Goal: Transaction & Acquisition: Purchase product/service

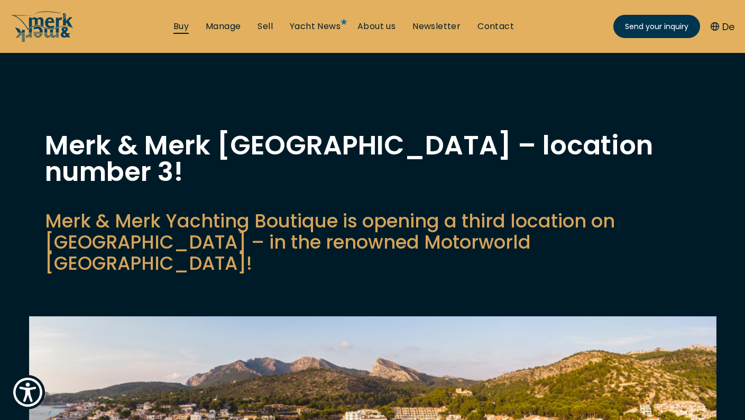
click at [181, 27] on link "Buy" at bounding box center [180, 27] width 15 height 12
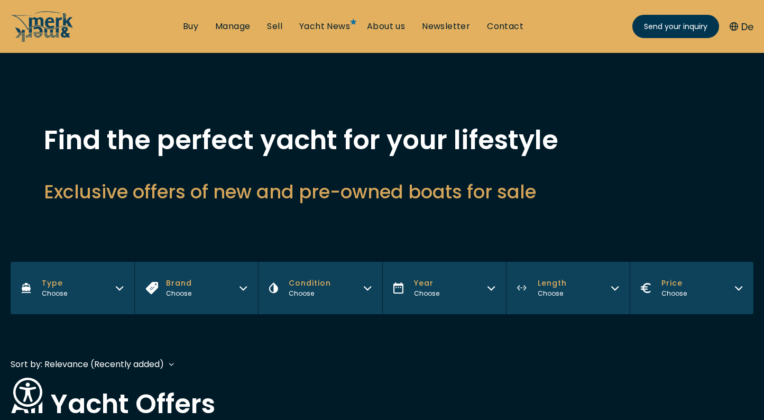
click at [213, 294] on button "Brand Choose" at bounding box center [196, 288] width 124 height 52
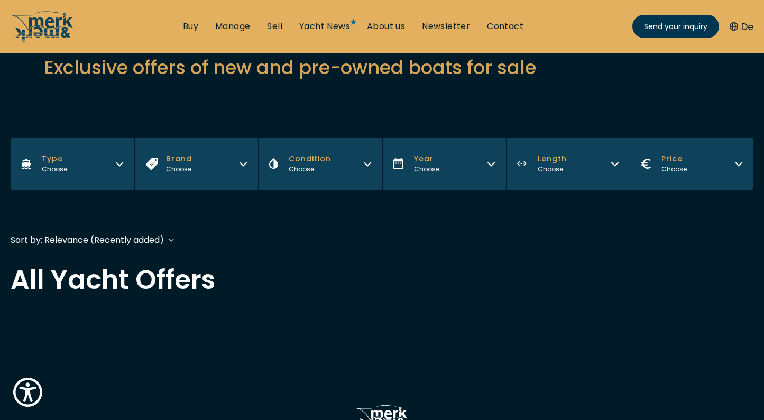
scroll to position [167, 0]
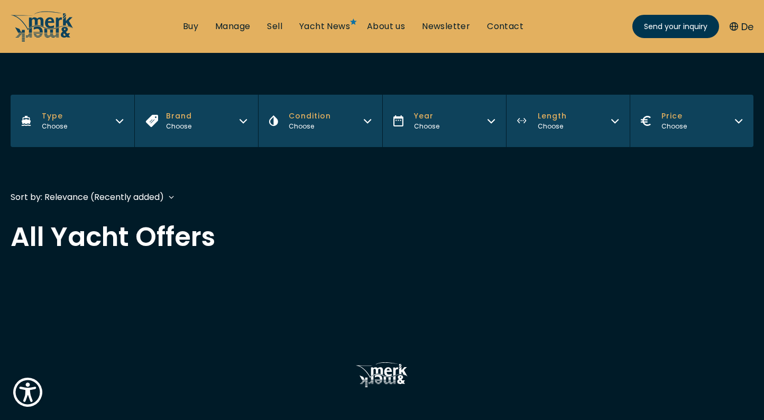
click at [243, 131] on button "Brand Choose" at bounding box center [196, 121] width 124 height 52
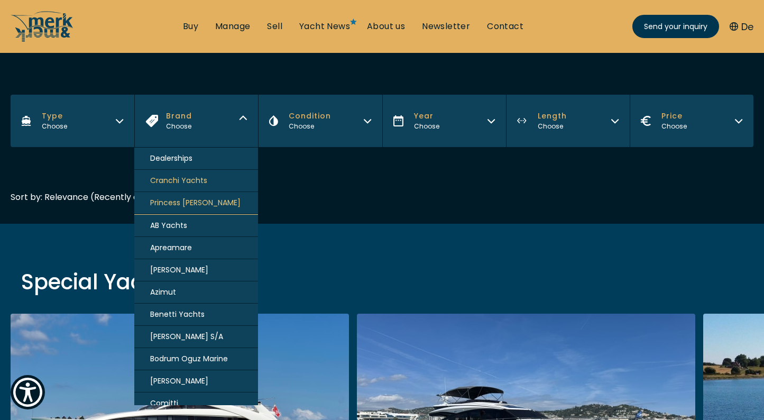
click at [208, 200] on button "Princess [PERSON_NAME]" at bounding box center [196, 203] width 124 height 22
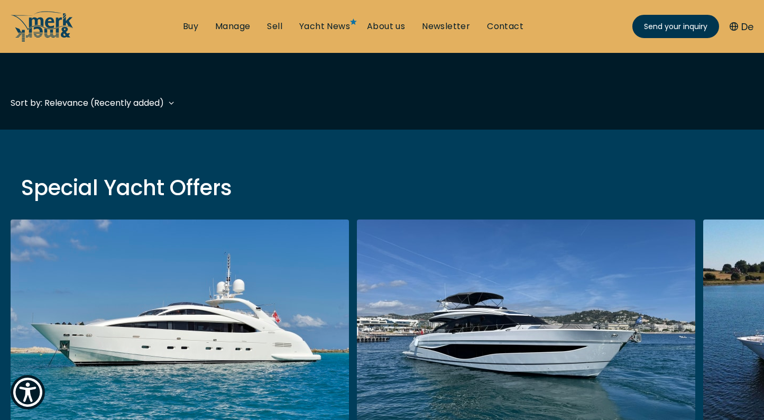
scroll to position [262, 0]
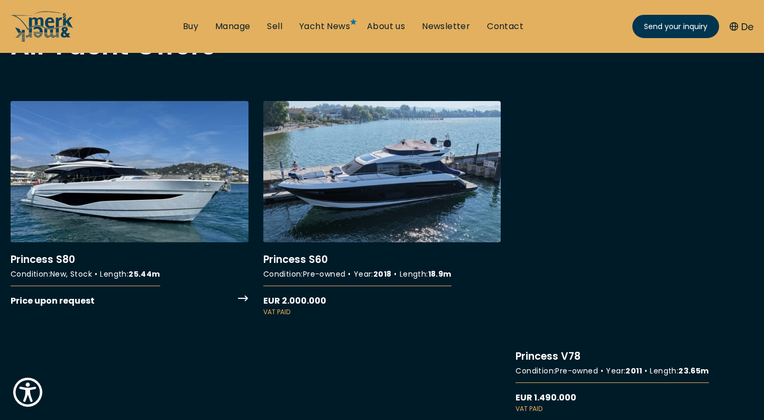
scroll to position [373, 0]
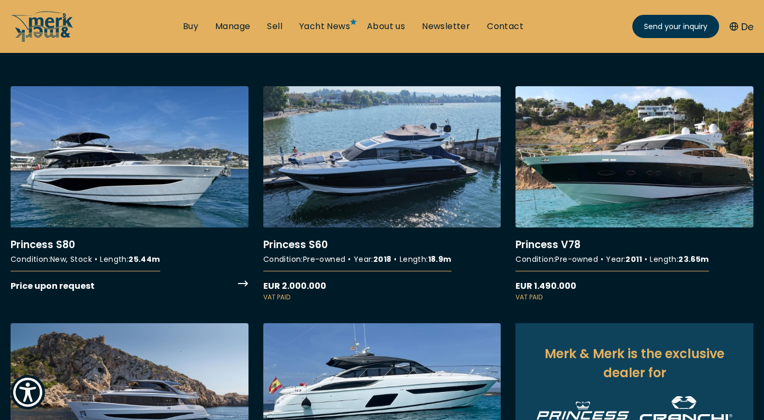
click at [200, 191] on link "More details about Princess S80" at bounding box center [130, 189] width 238 height 206
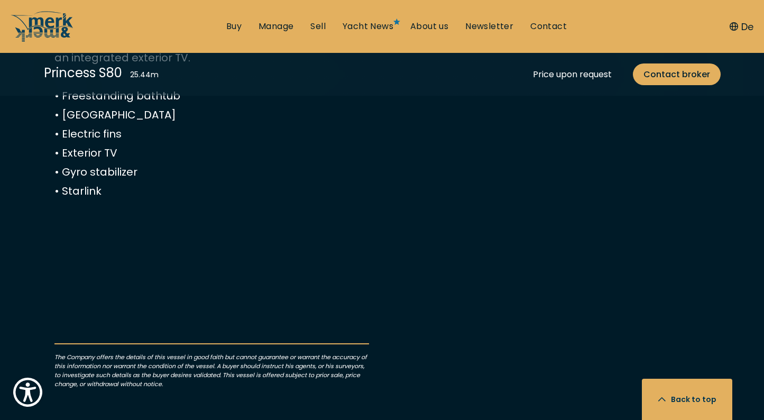
scroll to position [569, 0]
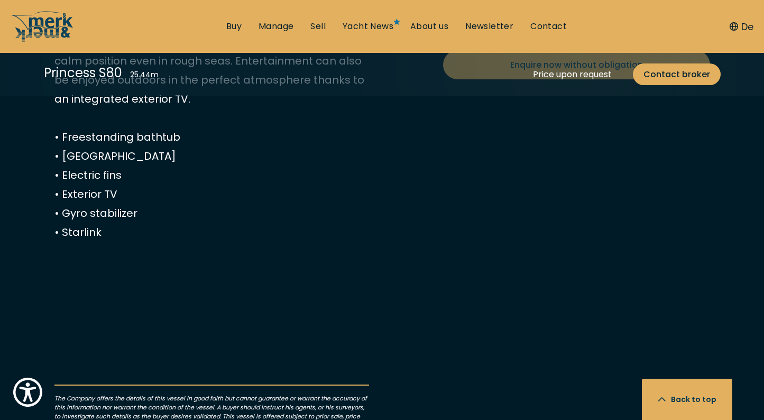
drag, startPoint x: 54, startPoint y: 126, endPoint x: 202, endPoint y: 189, distance: 160.9
click at [202, 189] on p "The Princess S80 combines sportiness and luxury at the highest level. With its …" at bounding box center [211, 42] width 315 height 400
copy p "The Princess S80 combines sportiness and luxury at the highest level. With its …"
click at [739, 29] on button "De" at bounding box center [742, 27] width 24 height 14
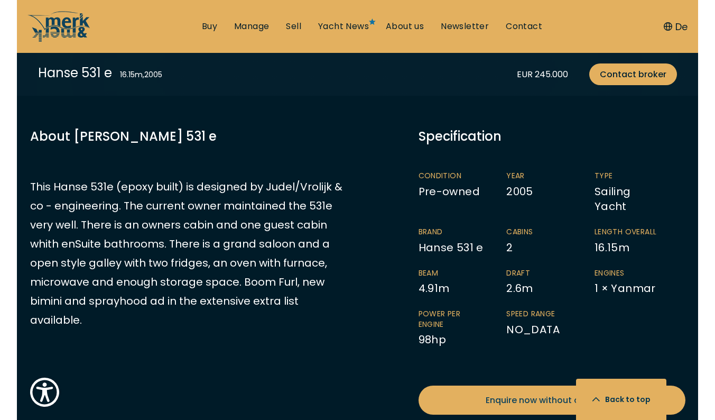
scroll to position [477, 0]
